Goal: Contribute content: Add original content to the website for others to see

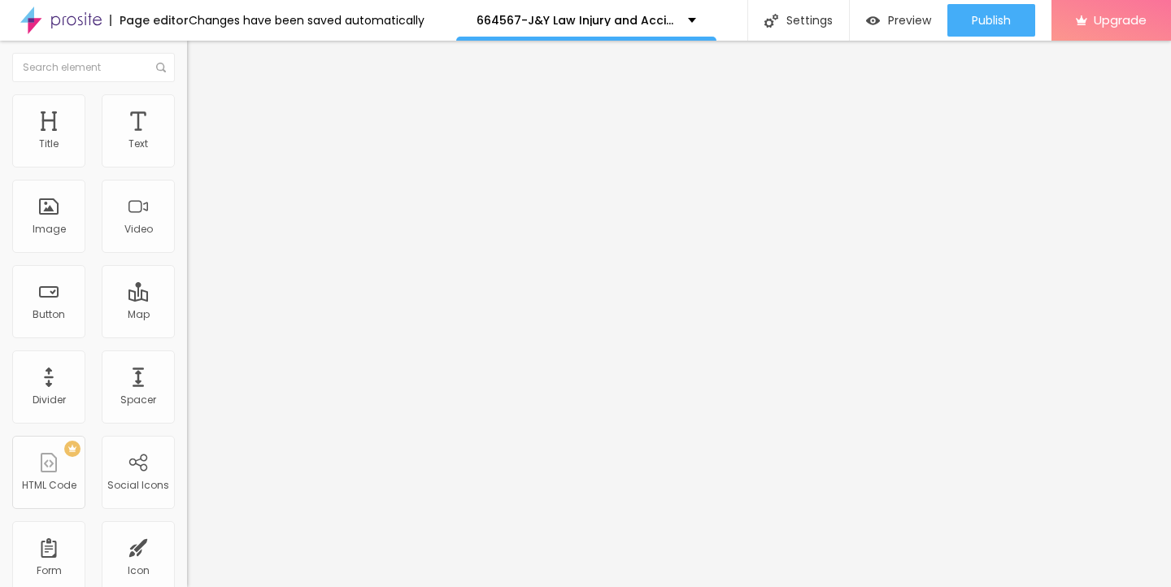
click at [187, 140] on span "Add image" at bounding box center [220, 133] width 67 height 14
click at [187, 107] on li "Style" at bounding box center [280, 102] width 187 height 16
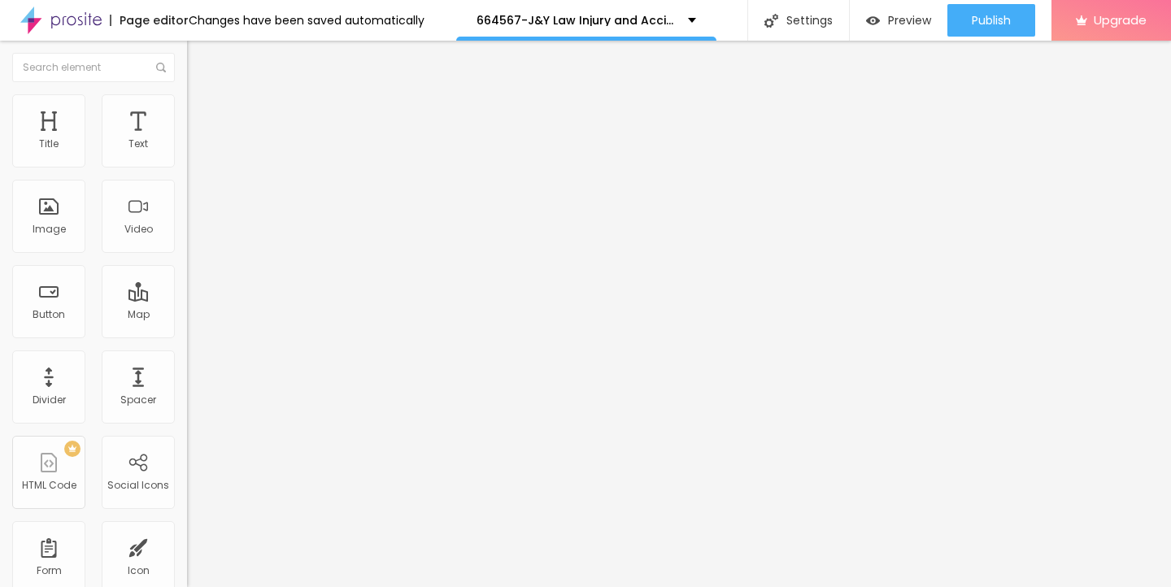
type input "95"
type input "90"
type input "80"
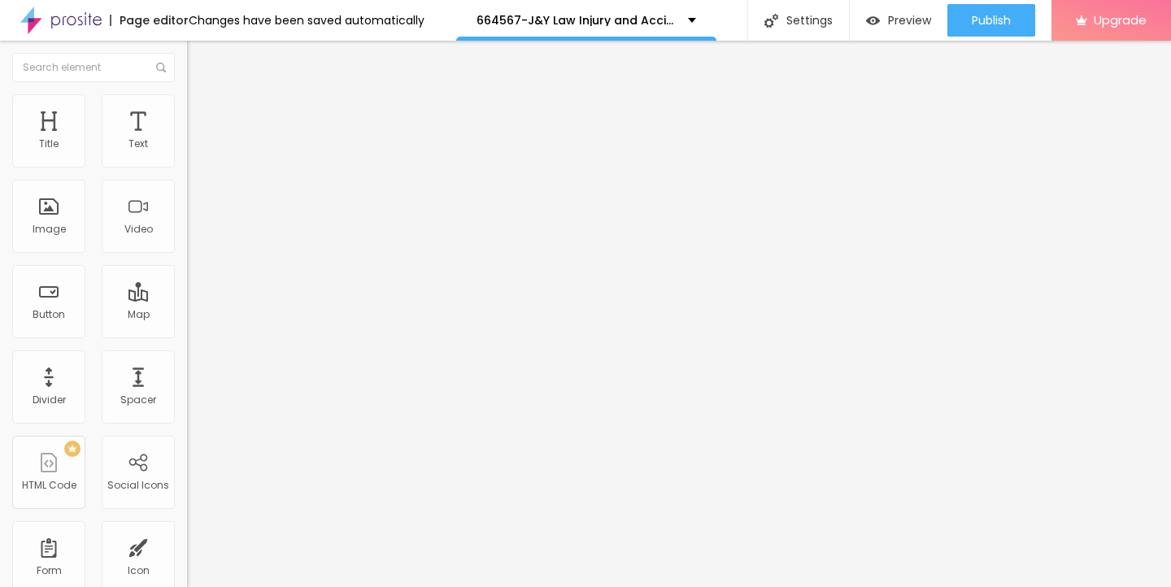
type input "80"
type input "70"
type input "60"
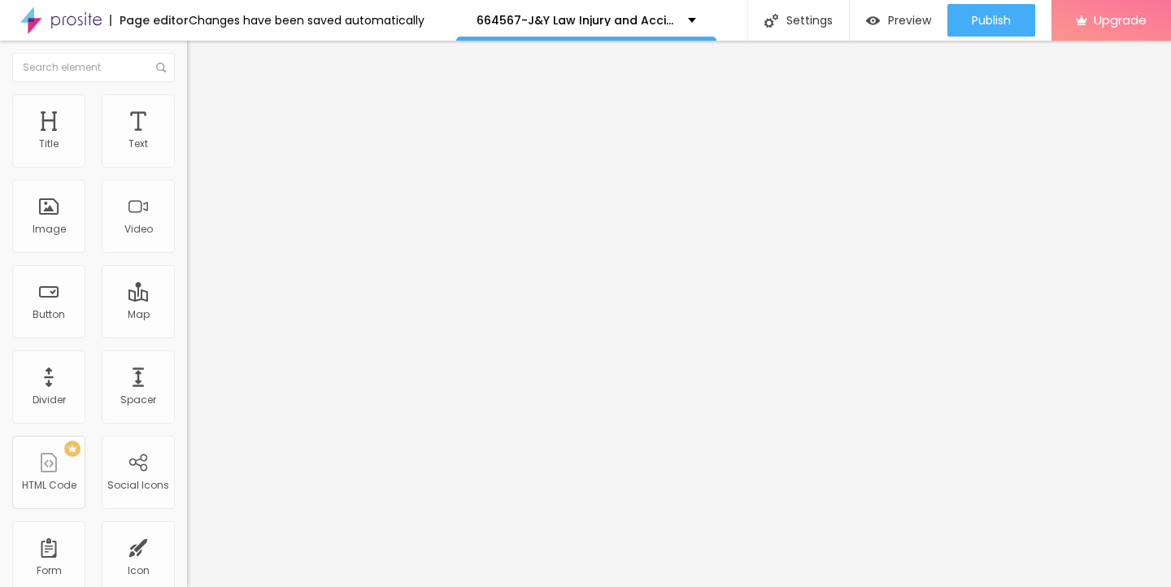
type input "45"
type input "40"
type input "30"
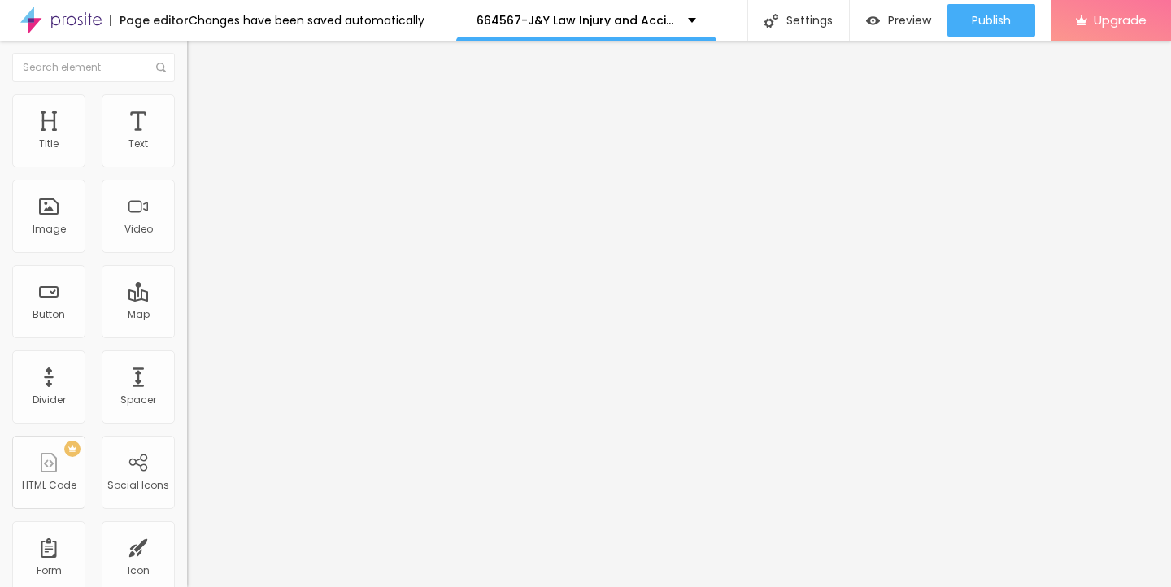
type input "30"
type input "25"
type input "20"
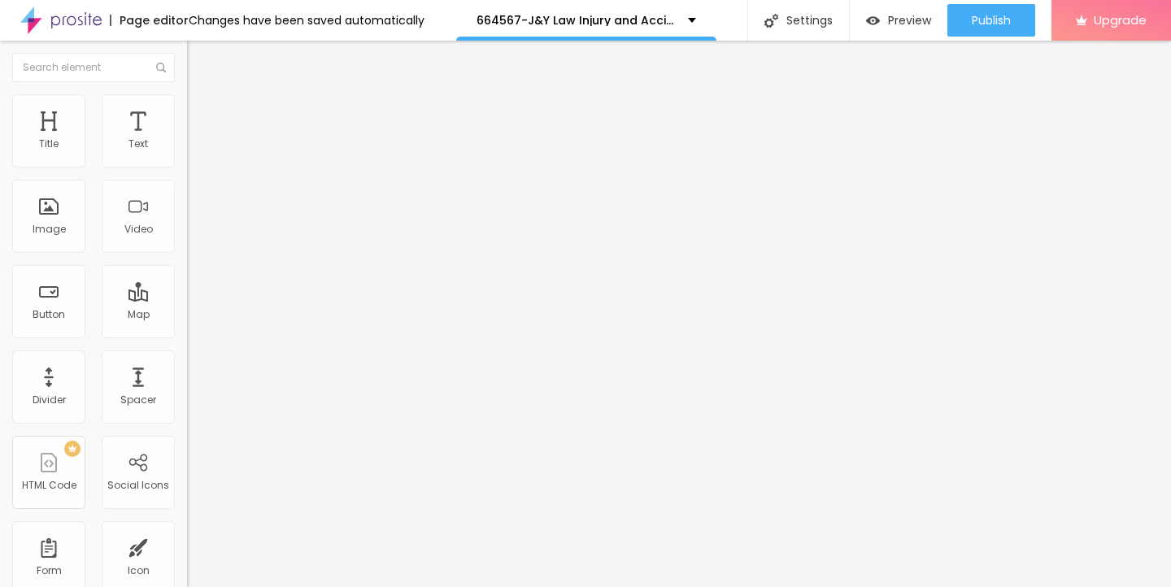
type input "15"
type input "10"
drag, startPoint x: 168, startPoint y: 175, endPoint x: 0, endPoint y: 173, distance: 167.5
type input "10"
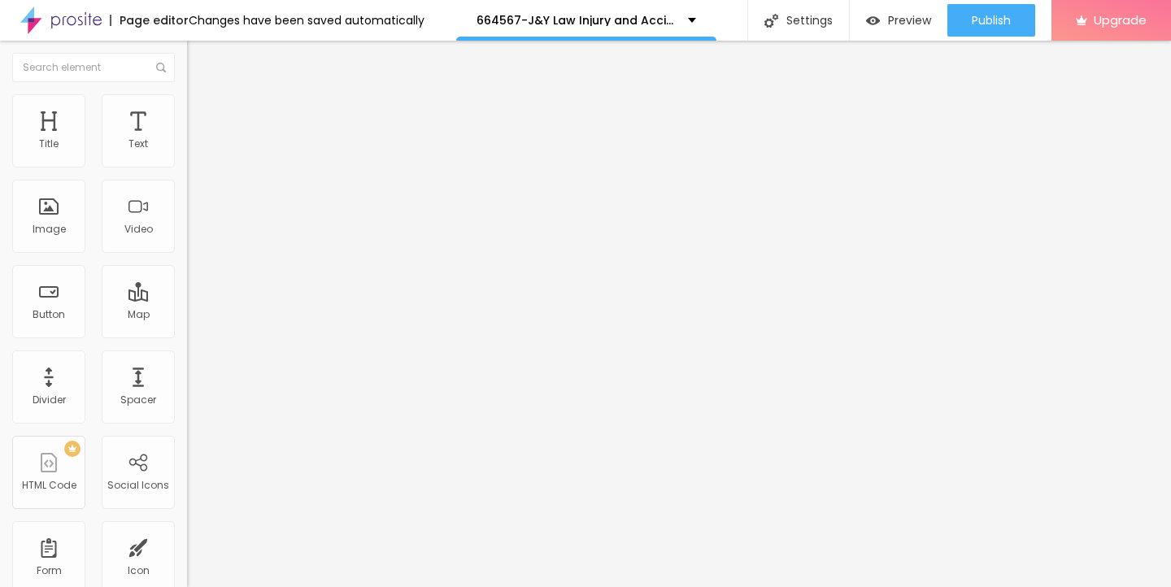
click at [187, 167] on input "range" at bounding box center [239, 160] width 105 height 13
click at [199, 58] on img "button" at bounding box center [205, 59] width 13 height 13
click at [194, 151] on icon "button" at bounding box center [199, 146] width 10 height 10
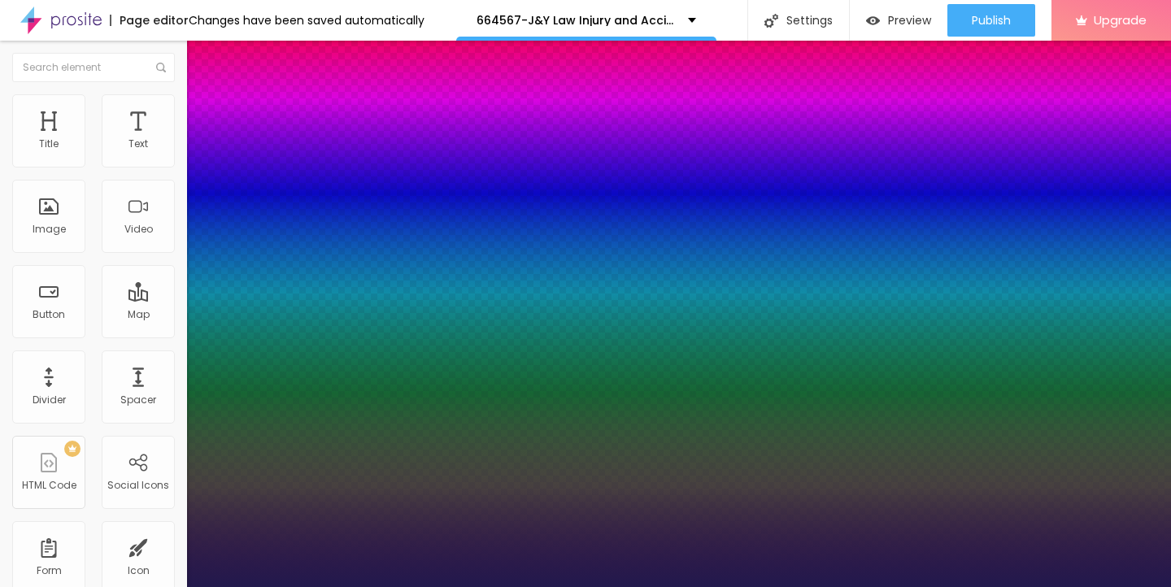
type input "1"
type input "17"
type input "1"
type input "18"
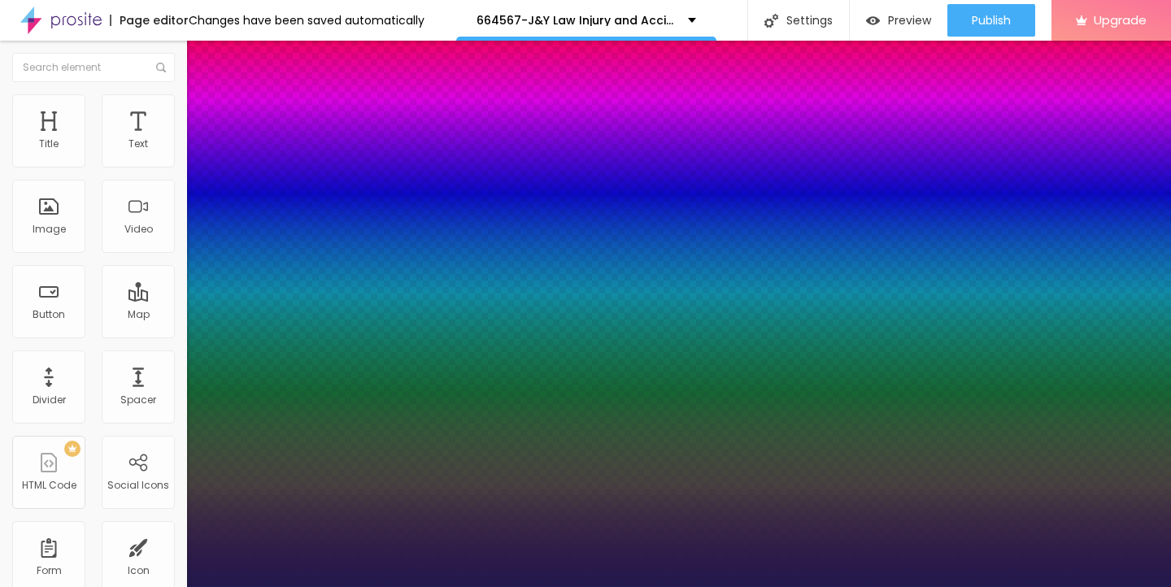
type input "18"
type input "1"
type input "19"
type input "1"
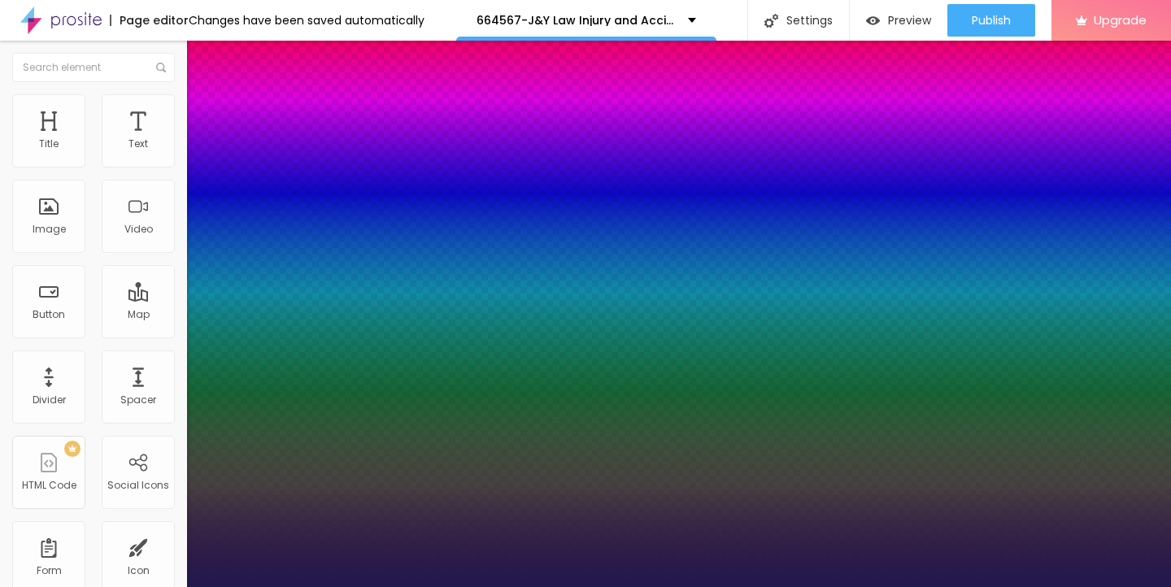
type input "20"
type input "1"
type input "21"
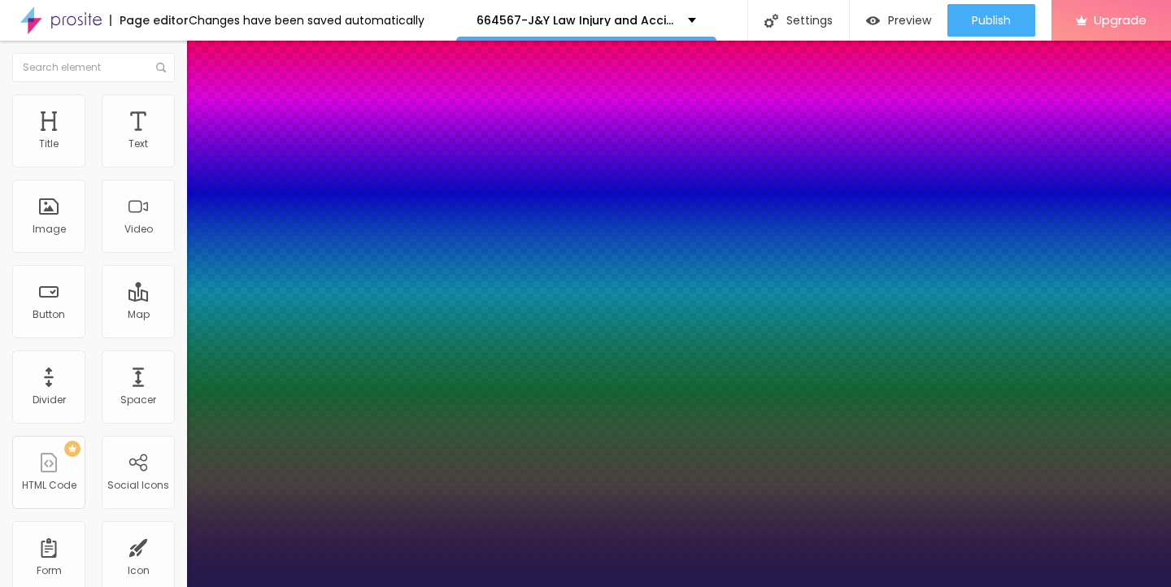
type input "1"
type input "22"
type input "1"
type input "23"
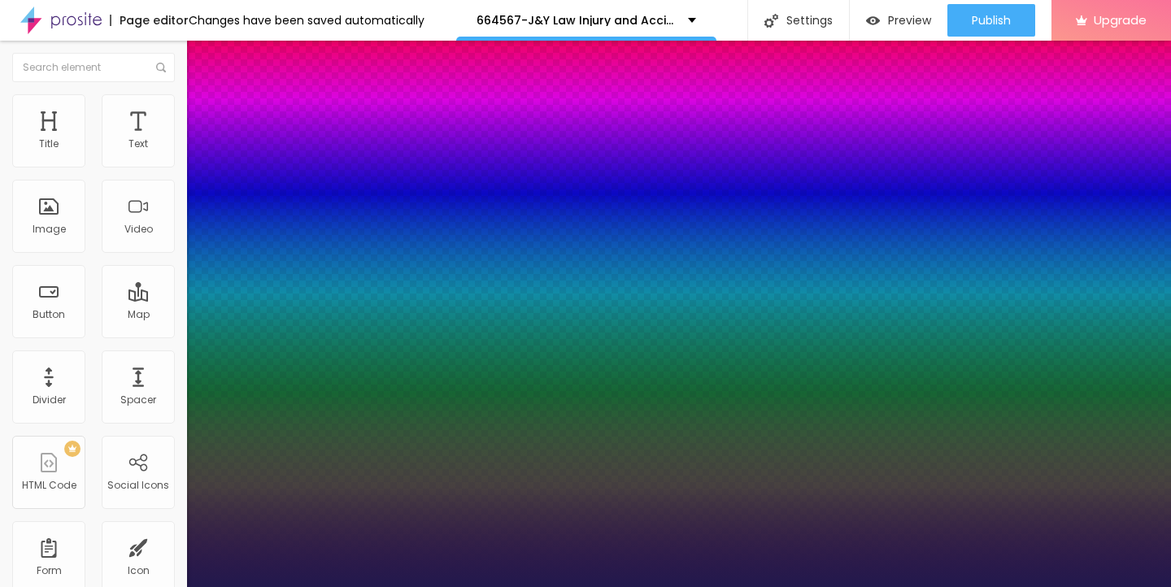
type input "23"
type input "1"
type input "24"
type input "1"
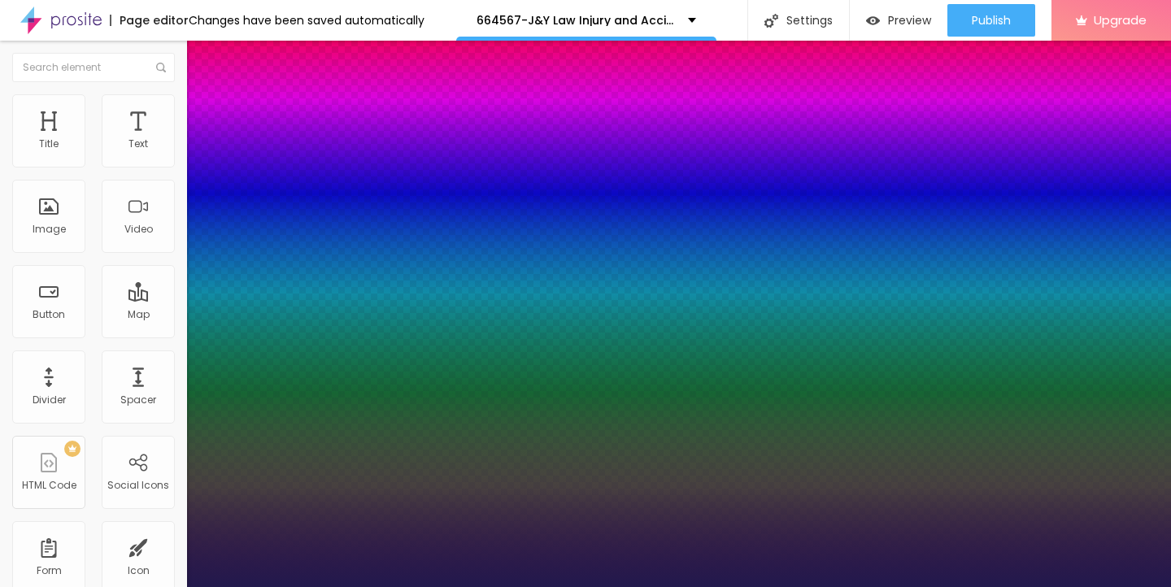
type input "25"
type input "1"
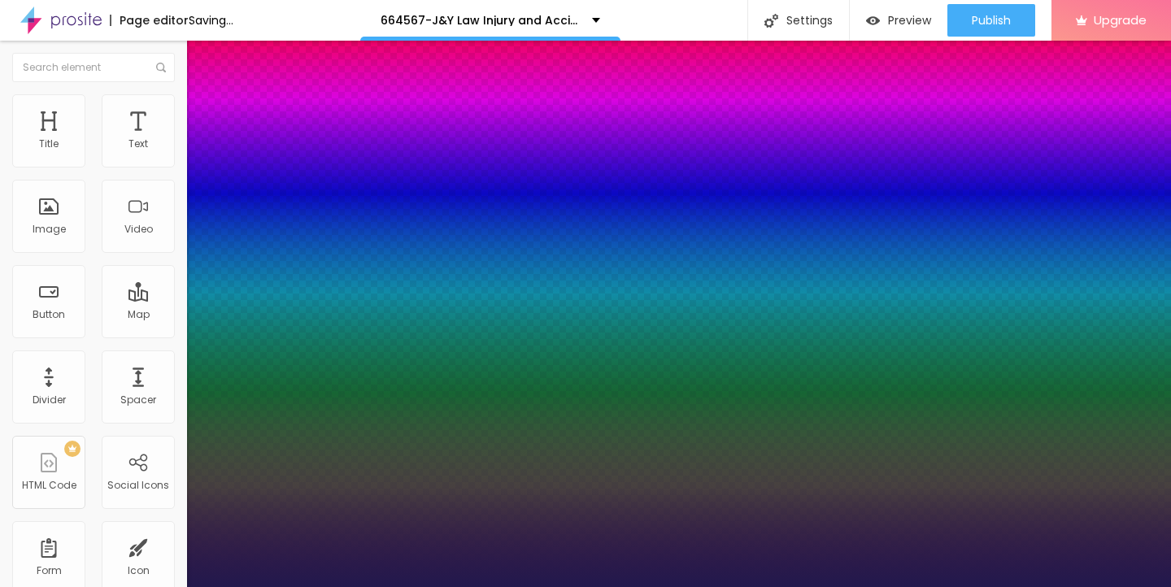
type input "26"
type input "1"
type input "27"
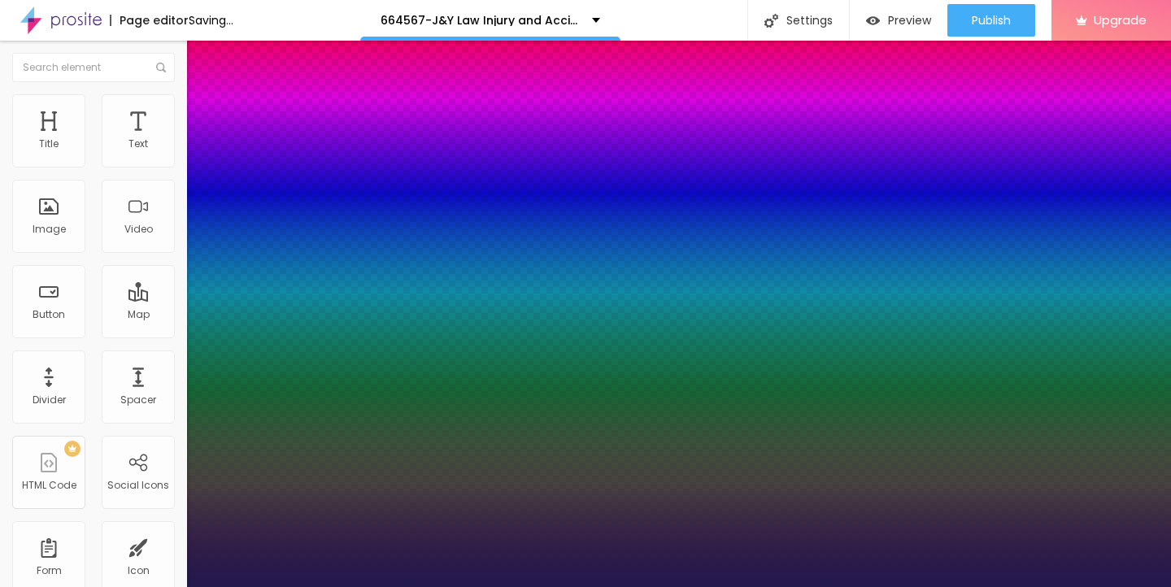
type input "1"
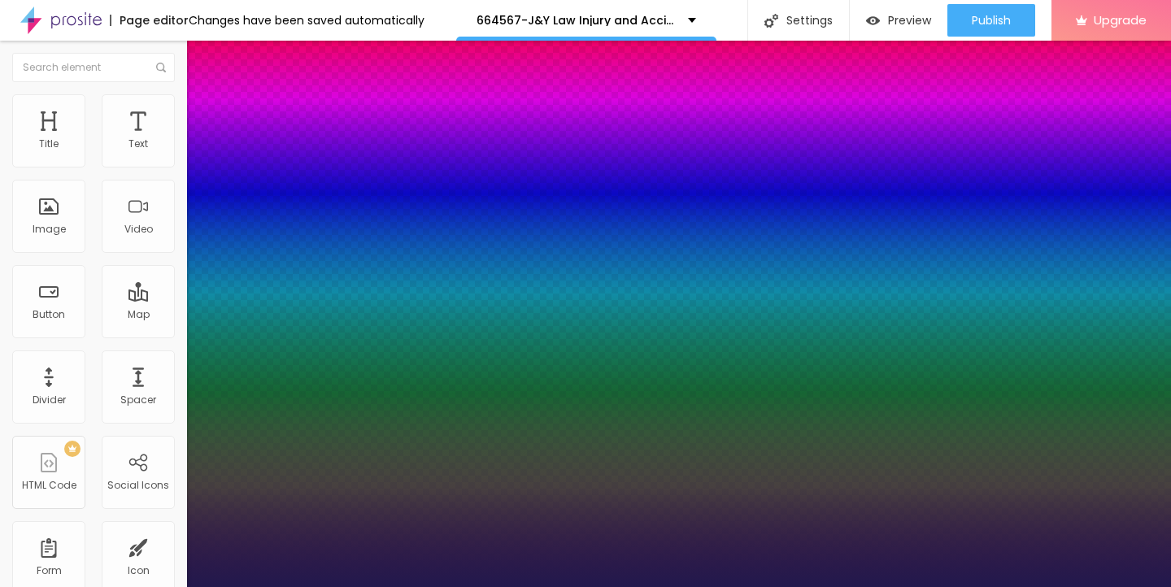
type input "26"
type input "1"
type input "25"
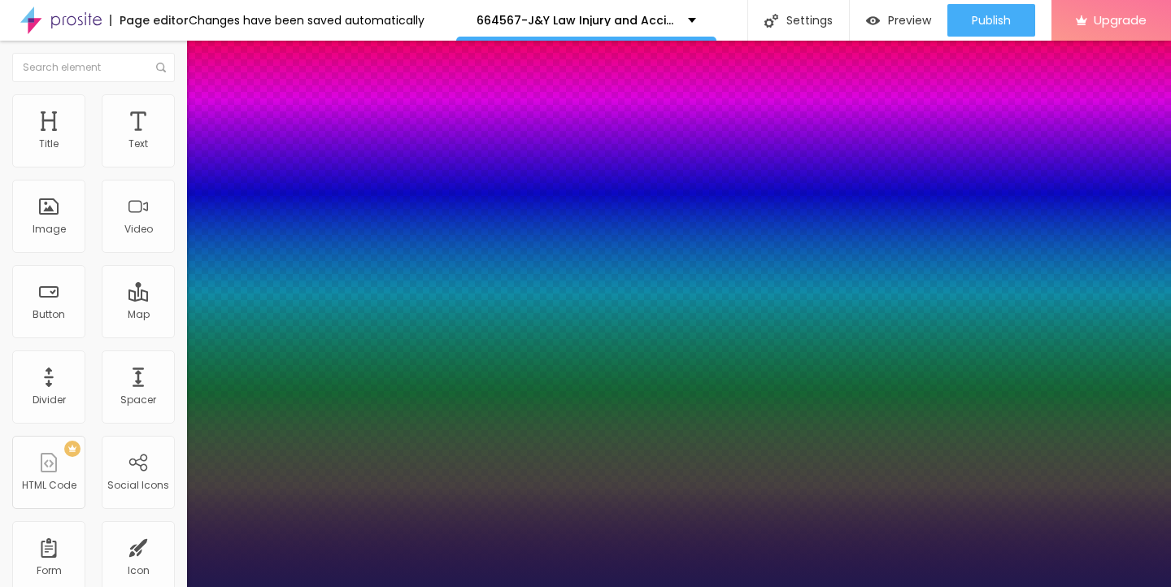
type input "1"
drag, startPoint x: 220, startPoint y: 277, endPoint x: 231, endPoint y: 277, distance: 10.6
type input "25"
click at [447, 586] on div at bounding box center [585, 587] width 1171 height 0
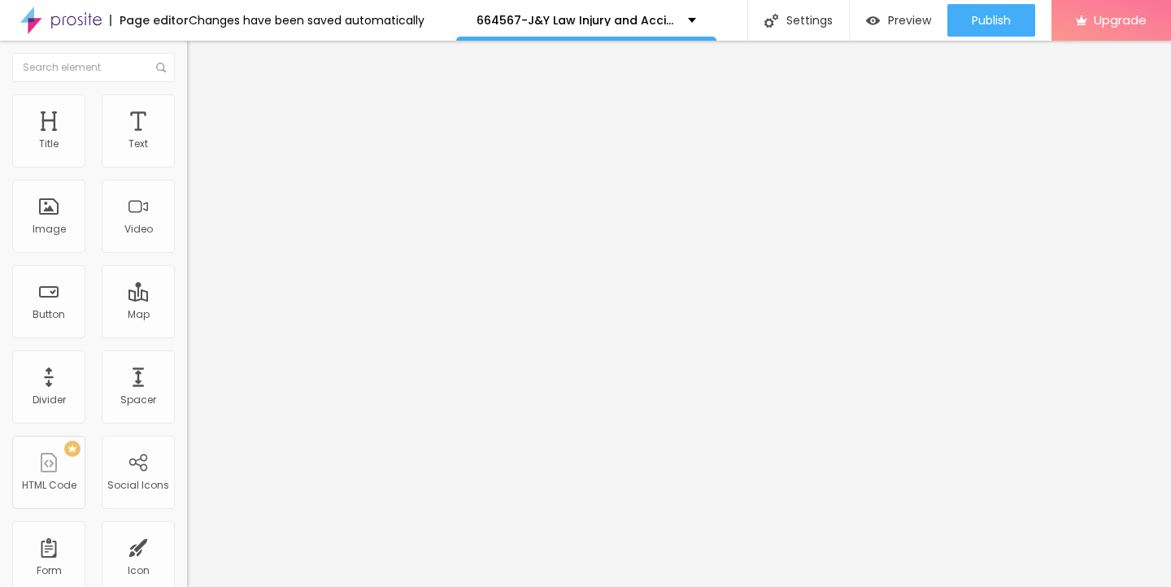
click at [199, 61] on img "button" at bounding box center [205, 59] width 13 height 13
click at [187, 153] on input "Click me" at bounding box center [284, 145] width 195 height 16
drag, startPoint x: 68, startPoint y: 184, endPoint x: 4, endPoint y: 184, distance: 64.2
click at [187, 184] on div "Text Click me Align Size Default Small Default Big Link URL https:// Open in ne…" at bounding box center [280, 245] width 187 height 237
paste input "→ VIEW DOCUMENT HERE"
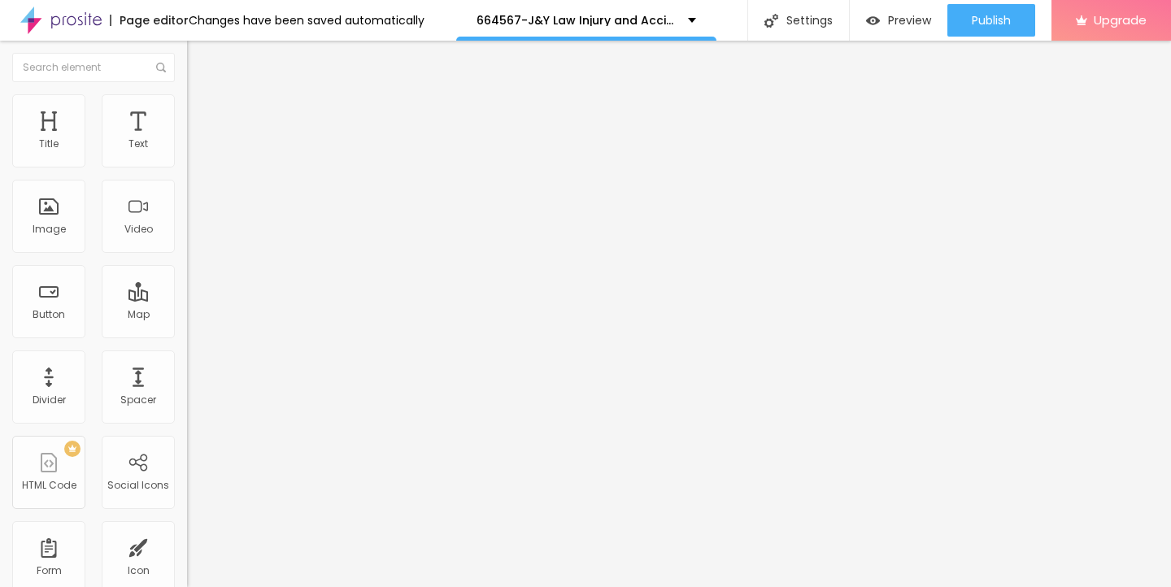
type input "→ VIEW DOCUMENT HERE"
click at [187, 335] on input "https://" at bounding box center [284, 327] width 195 height 16
drag, startPoint x: 85, startPoint y: 340, endPoint x: 0, endPoint y: 337, distance: 84.6
click at [187, 337] on div "Text → VIEW DOCUMENT HERE Align Size Default Small Default Big Link URL https:/…" at bounding box center [280, 245] width 187 height 237
paste input "admin.higginopincs.com"
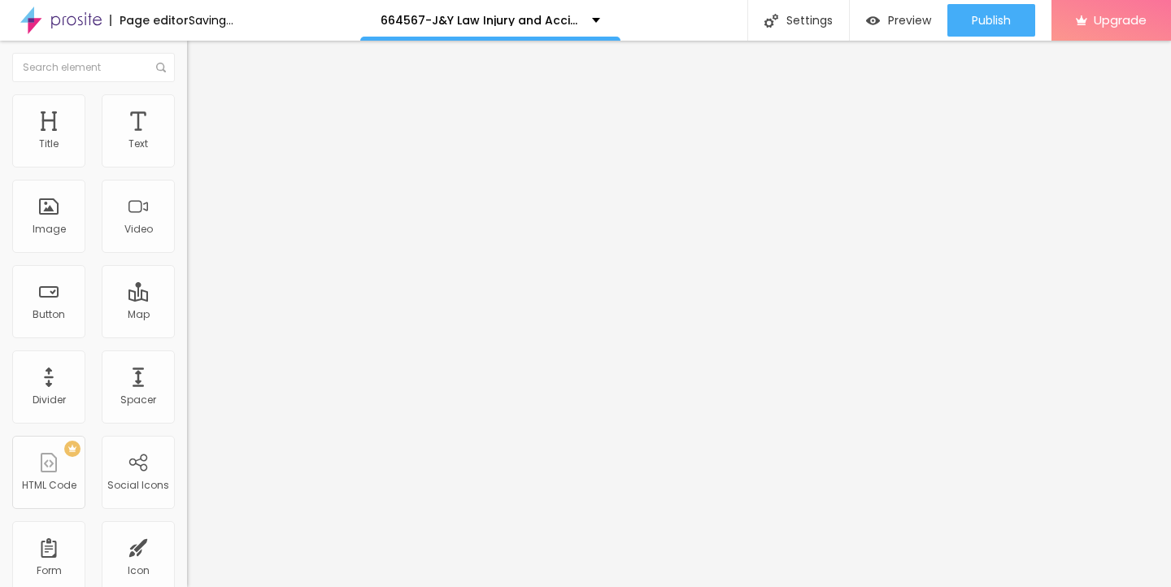
scroll to position [0, 12]
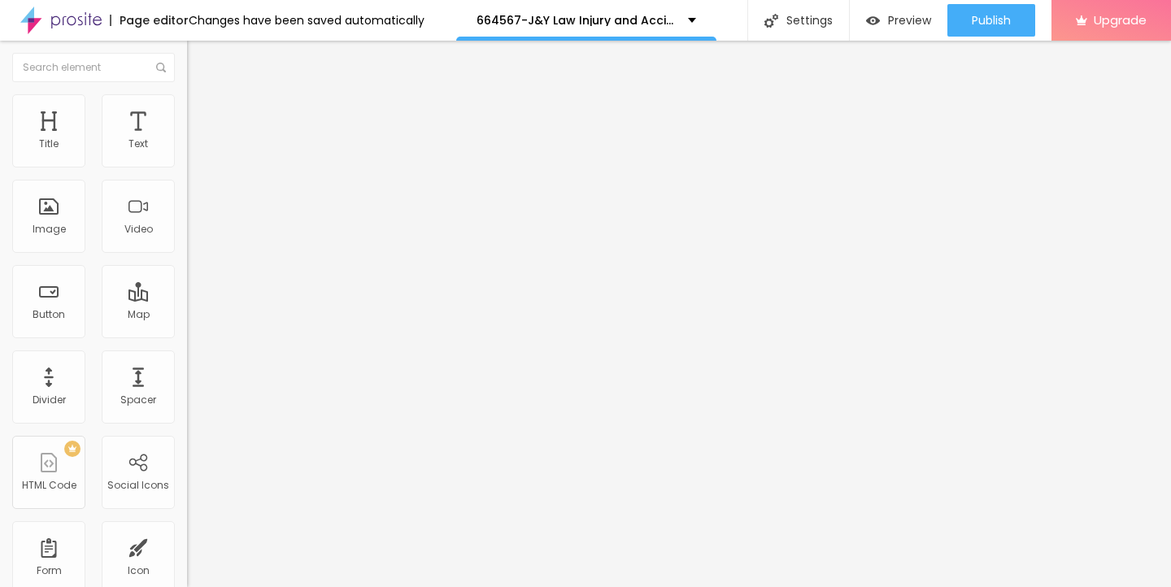
type input "https://admin.higginopincs.com"
click at [187, 108] on li "Style" at bounding box center [280, 102] width 187 height 16
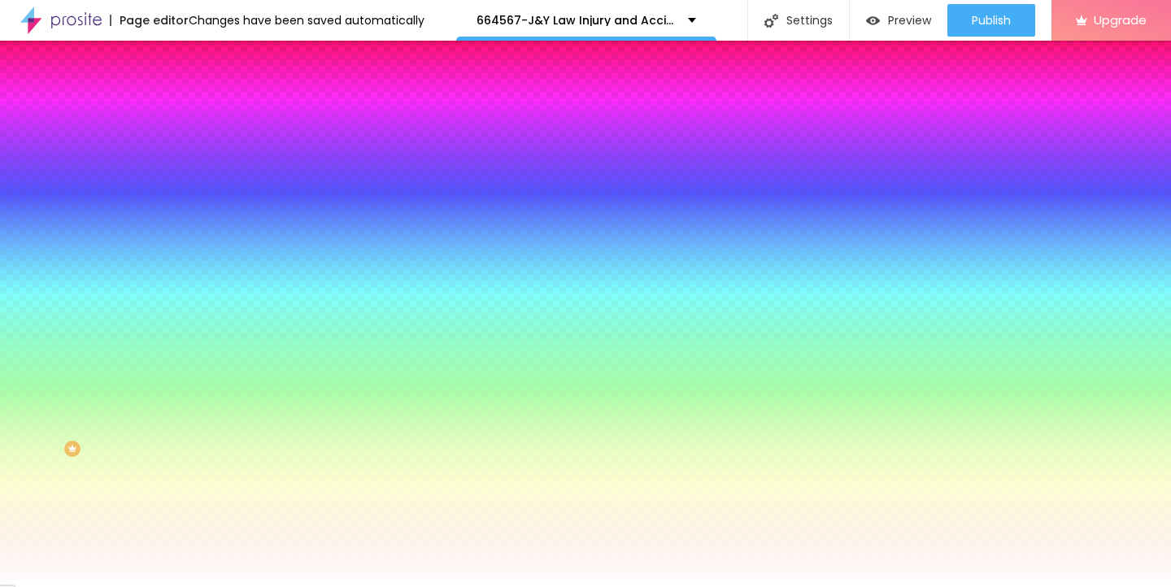
click at [194, 202] on icon "button" at bounding box center [199, 207] width 10 height 10
type input "15"
type input "16"
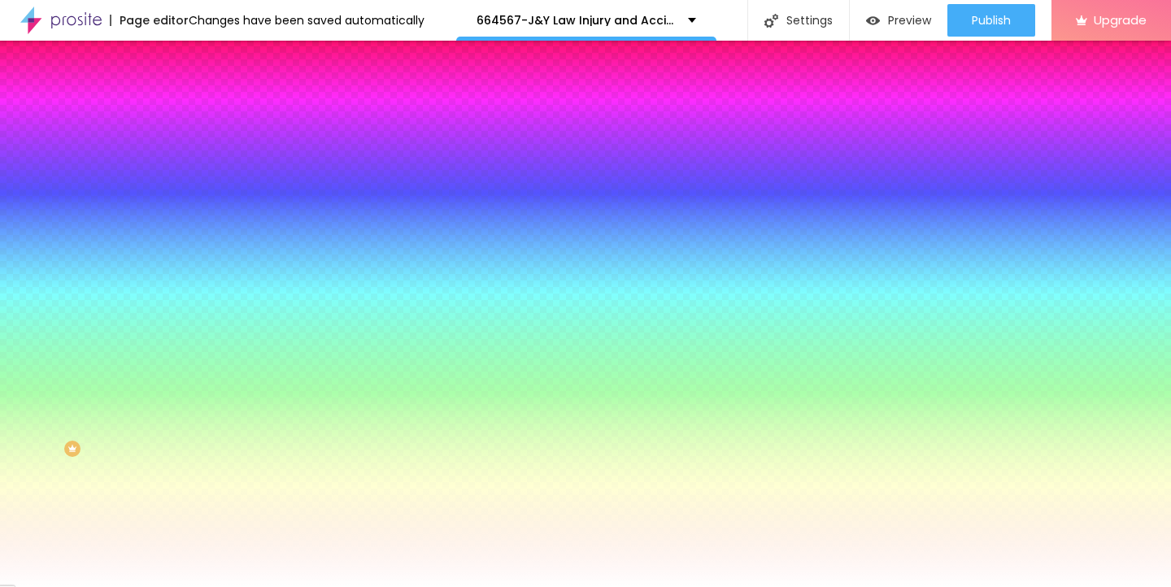
type input "17"
type input "18"
type input "19"
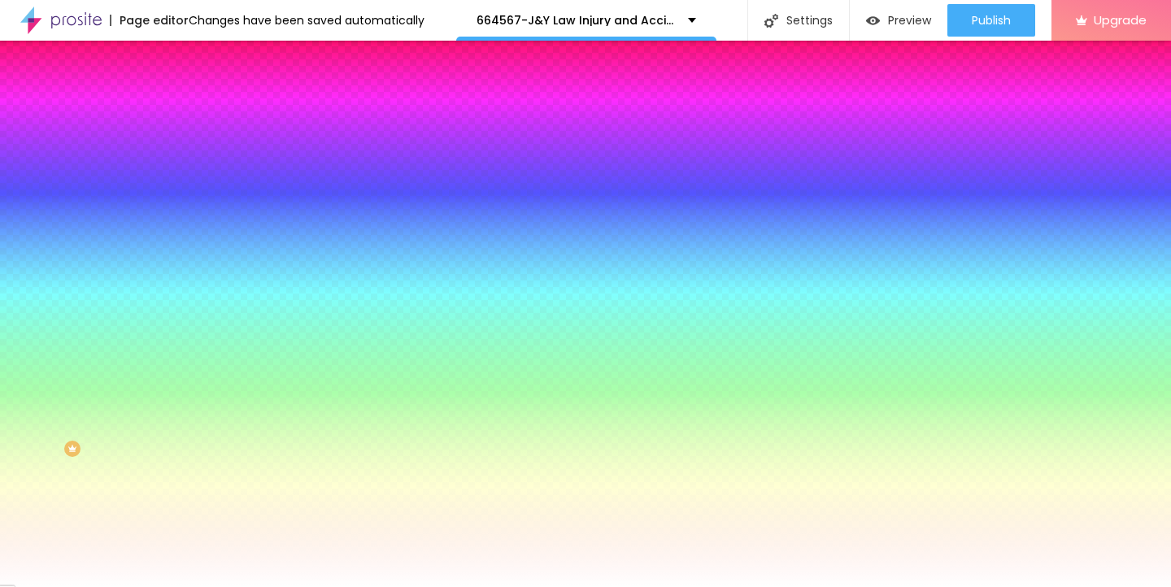
type input "19"
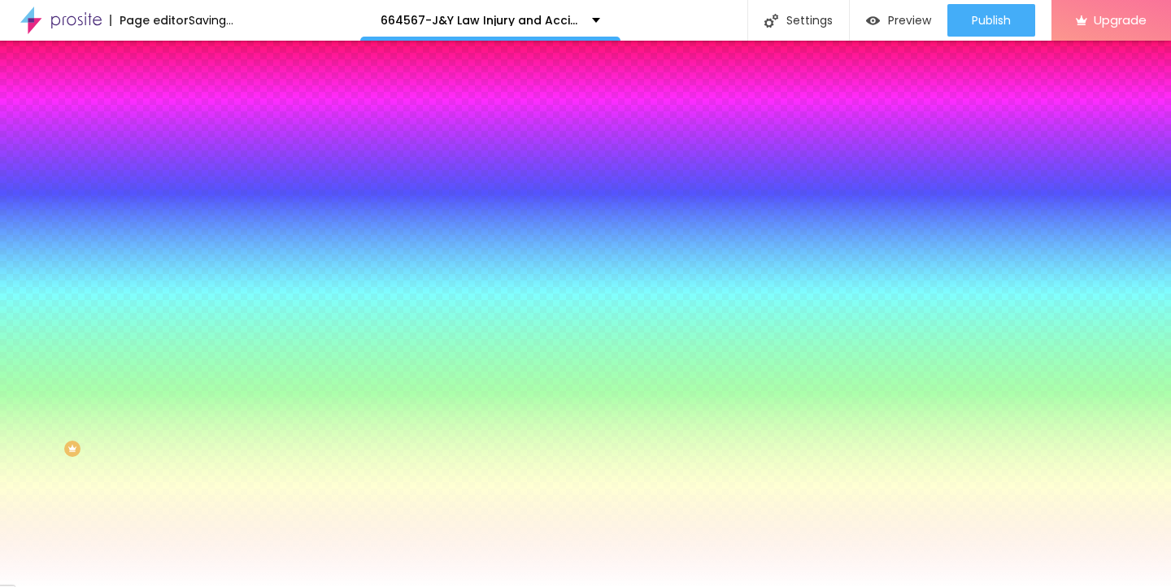
type input "20"
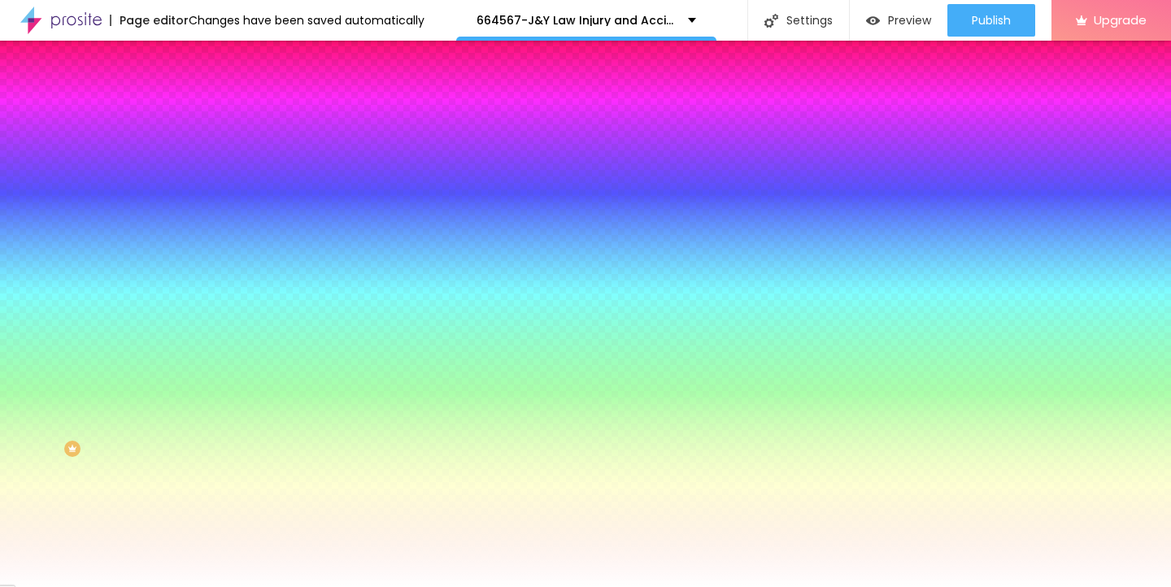
type input "21"
type input "22"
drag, startPoint x: 244, startPoint y: 314, endPoint x: 278, endPoint y: 314, distance: 34.2
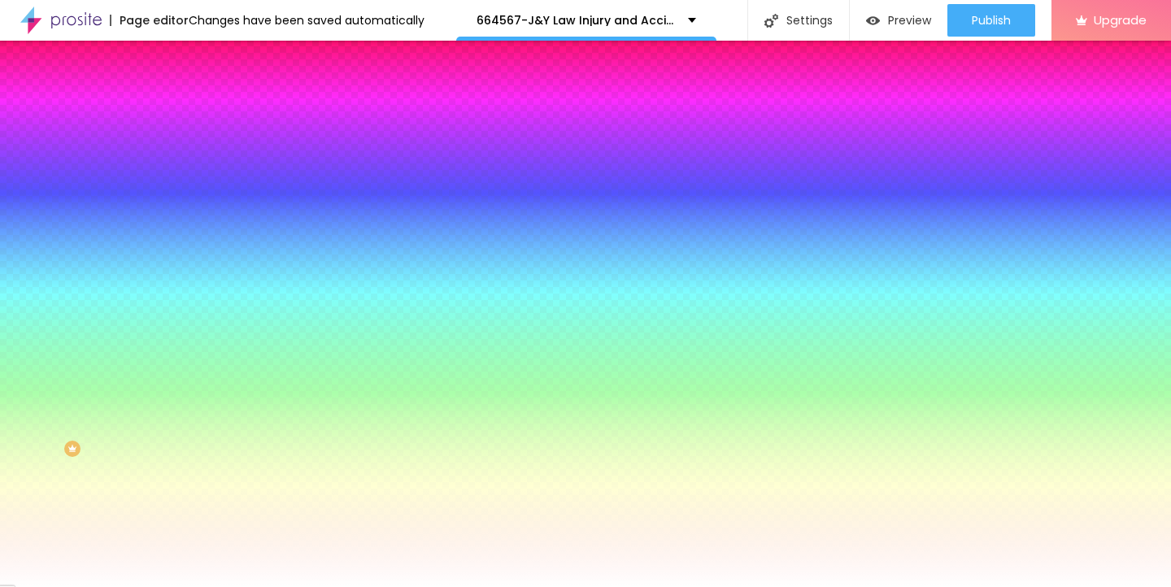
type input "22"
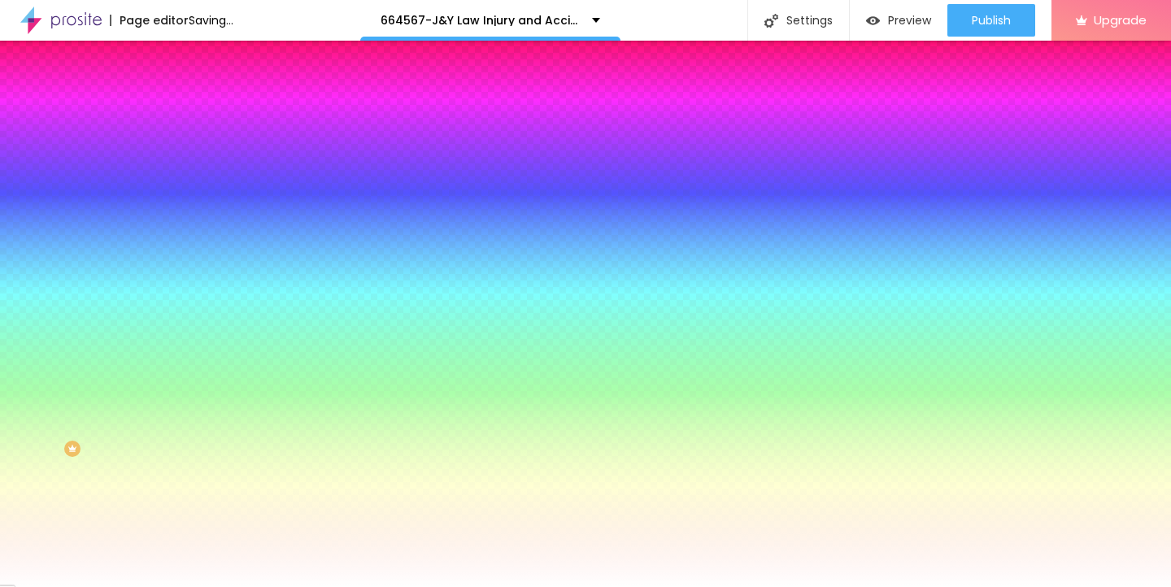
click at [546, 586] on div at bounding box center [585, 587] width 1171 height 0
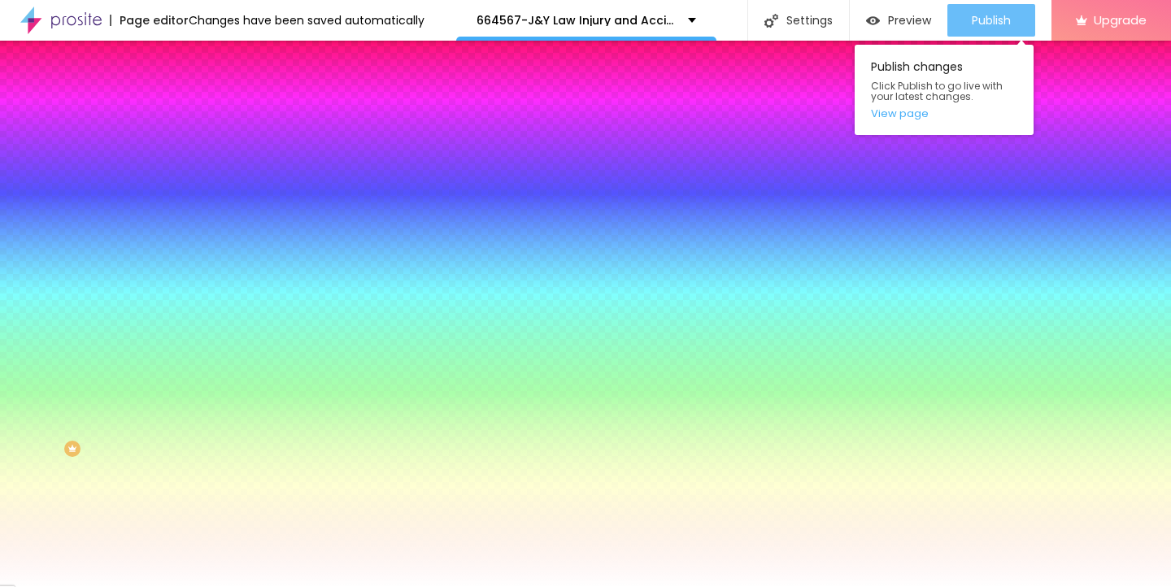
click at [990, 14] on span "Publish" at bounding box center [991, 20] width 39 height 13
